Goal: Find specific page/section: Find specific page/section

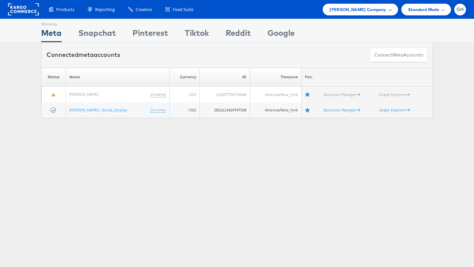
click at [364, 9] on span "Belk Company" at bounding box center [357, 9] width 57 height 7
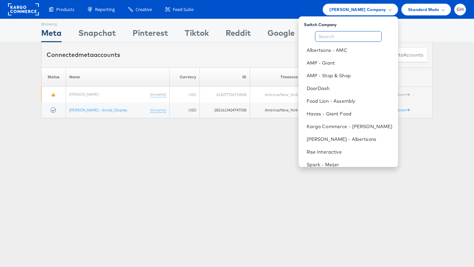
click at [345, 39] on input "text" at bounding box center [348, 36] width 67 height 11
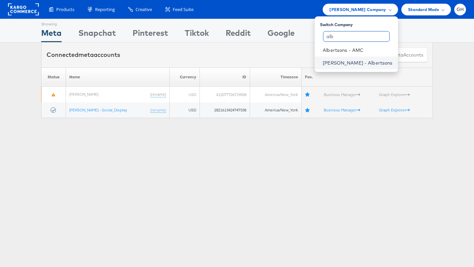
type input "alb"
click at [344, 60] on link "[PERSON_NAME] - Albertsons" at bounding box center [357, 63] width 70 height 7
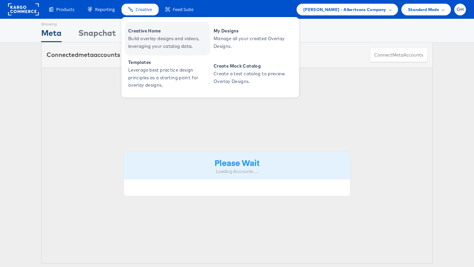
click at [144, 30] on span "Creative Home" at bounding box center [168, 31] width 80 height 8
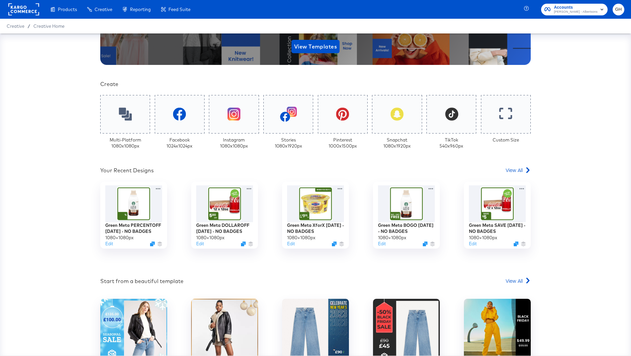
scroll to position [163, 0]
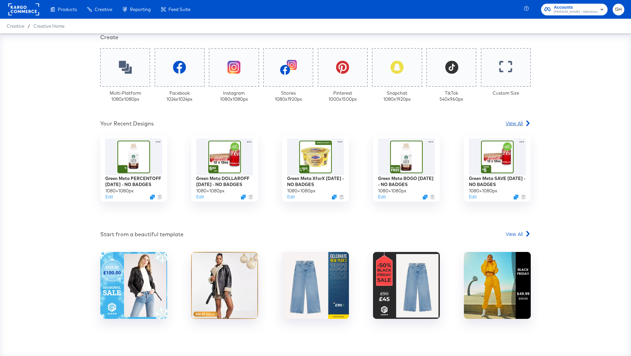
click at [518, 121] on span "View All" at bounding box center [514, 123] width 17 height 7
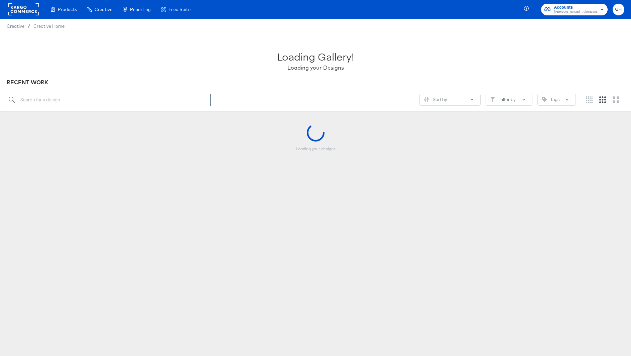
click at [73, 102] on input "search" at bounding box center [109, 100] width 204 height 12
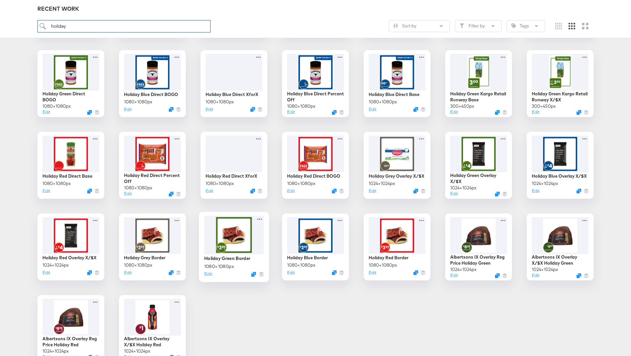
scroll to position [217, 0]
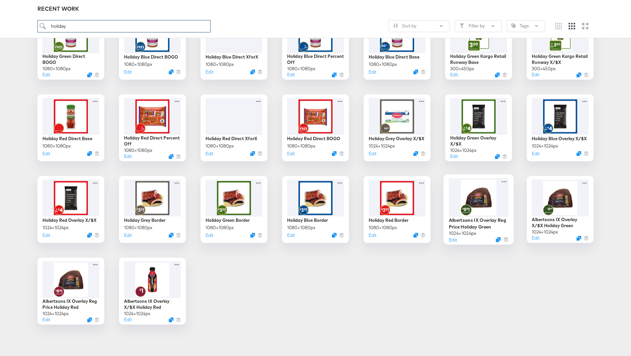
type input "holiday"
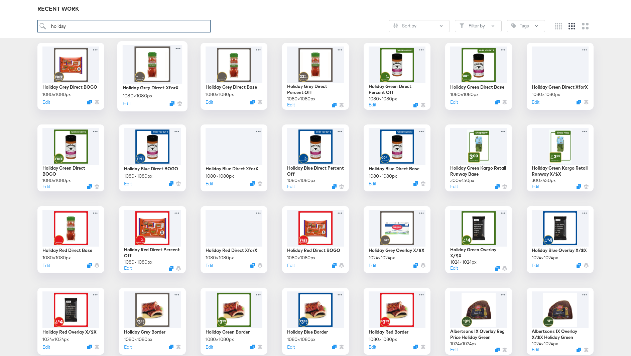
scroll to position [0, 0]
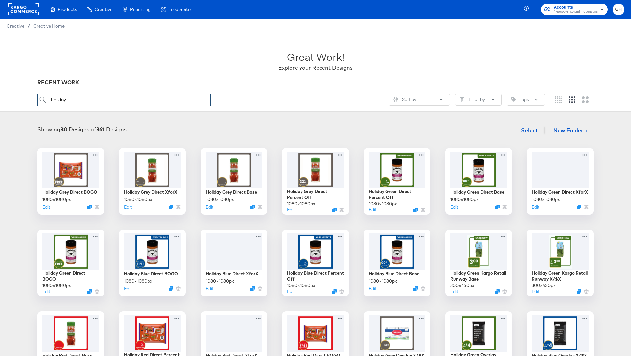
click at [146, 100] on input "holiday" at bounding box center [123, 100] width 173 height 12
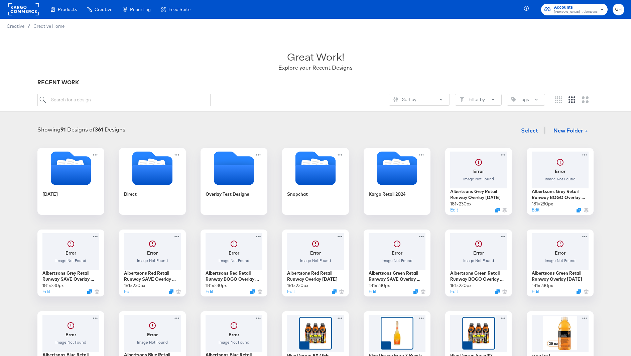
click at [0, 0] on div "My Designs" at bounding box center [0, 0] width 0 height 0
